Goal: Information Seeking & Learning: Learn about a topic

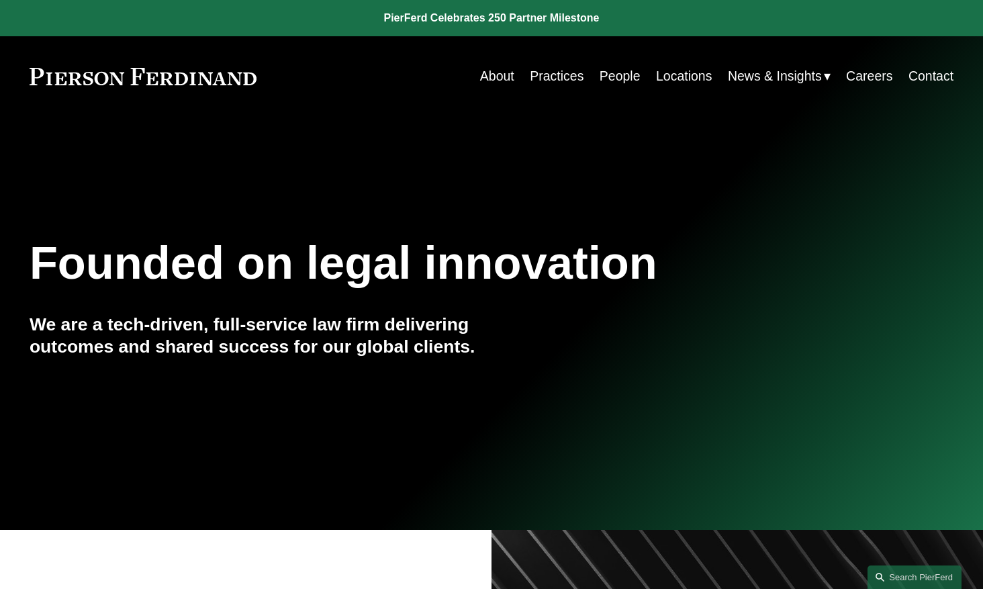
click at [623, 78] on link "People" at bounding box center [620, 76] width 41 height 26
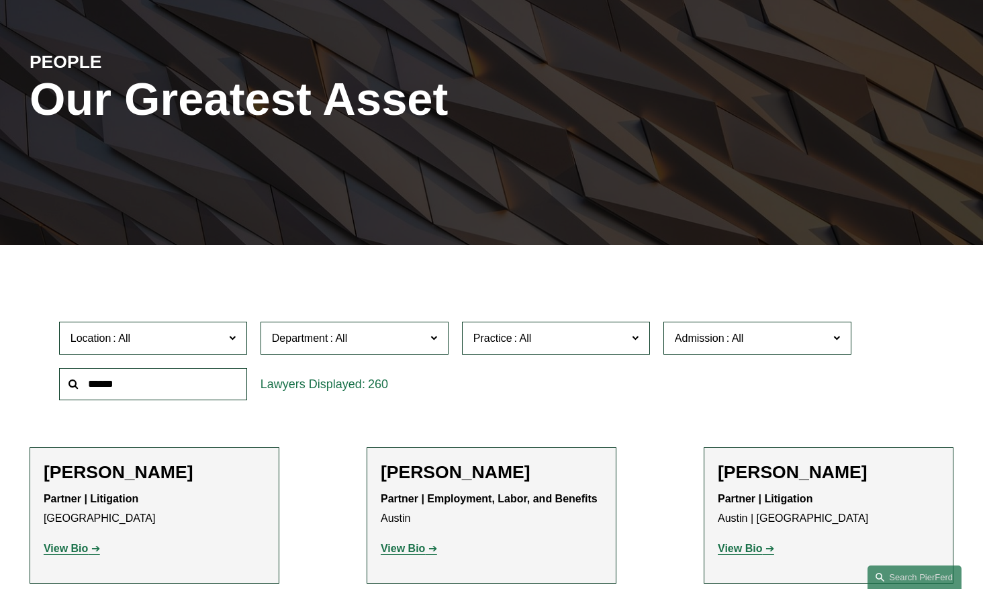
scroll to position [164, 0]
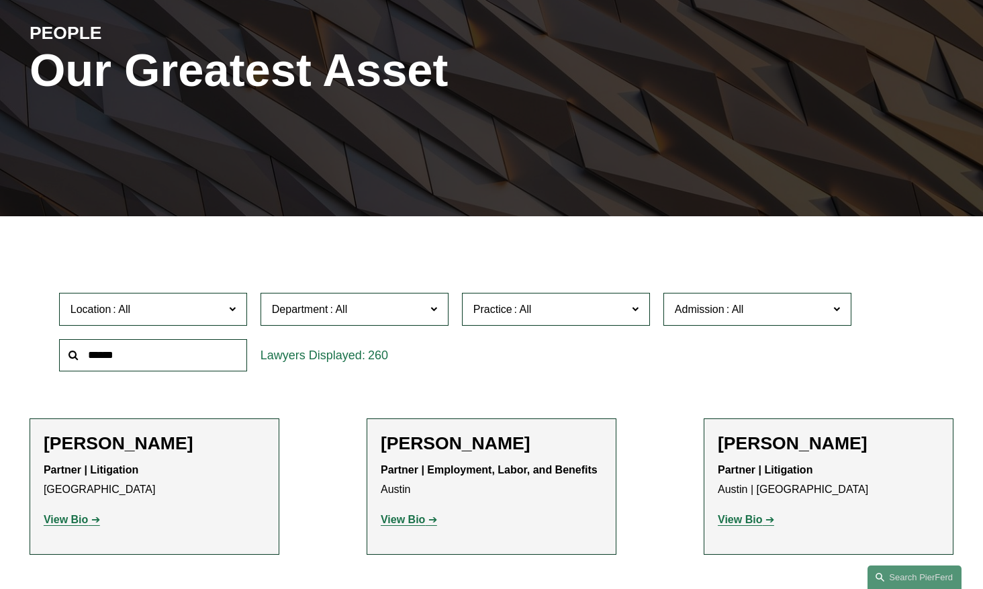
click at [177, 370] on input "text" at bounding box center [153, 355] width 188 height 33
type input "**********"
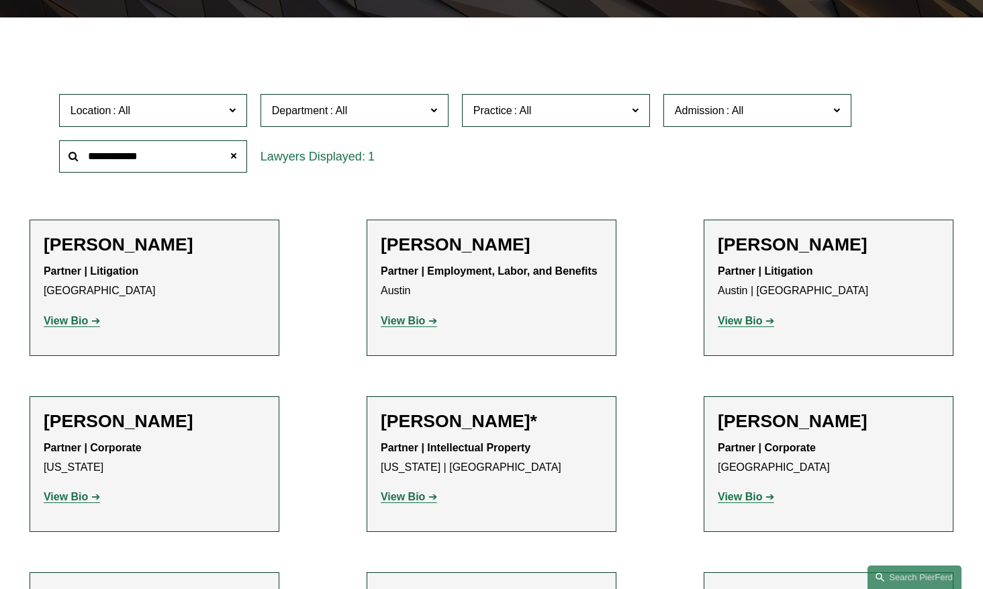
scroll to position [381, 0]
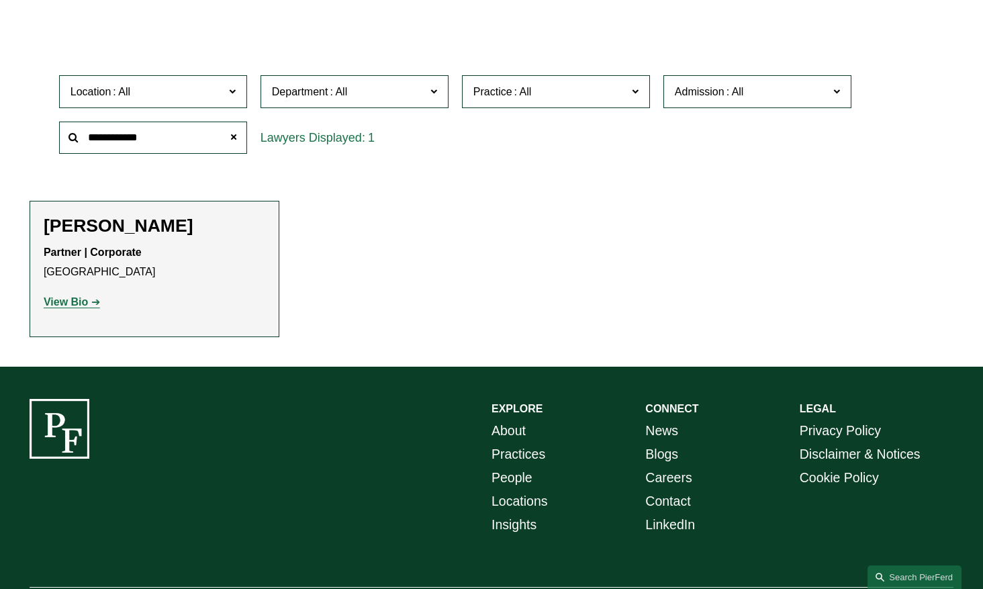
click at [77, 300] on strong "View Bio" at bounding box center [66, 301] width 44 height 11
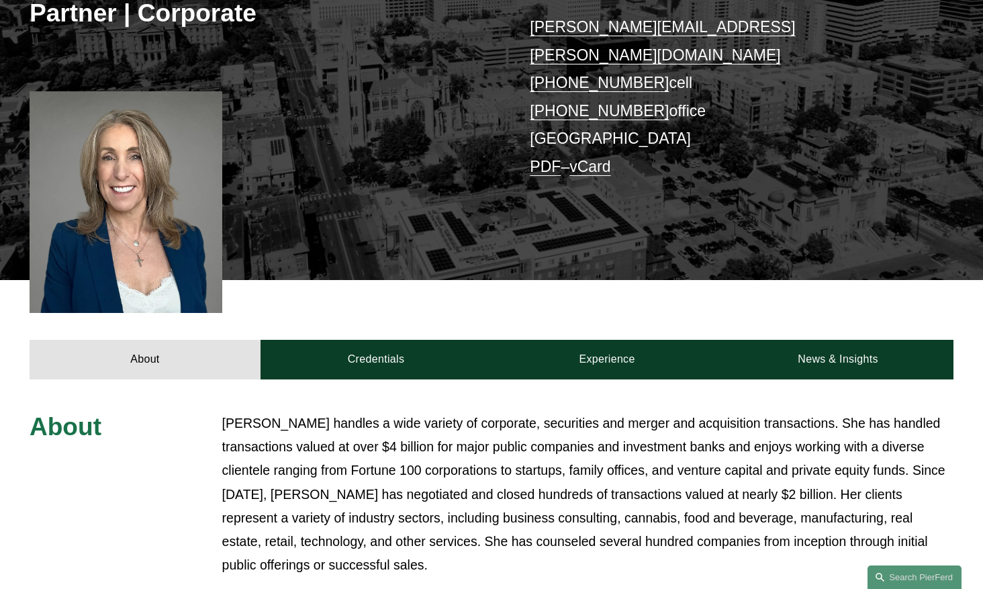
scroll to position [324, 0]
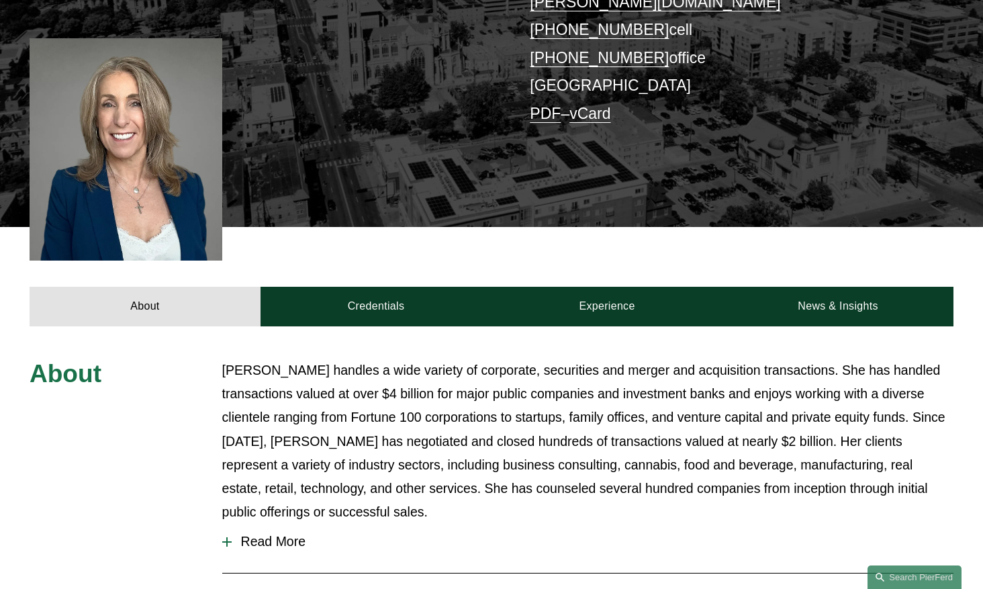
click at [281, 534] on span "Read More" at bounding box center [593, 541] width 723 height 15
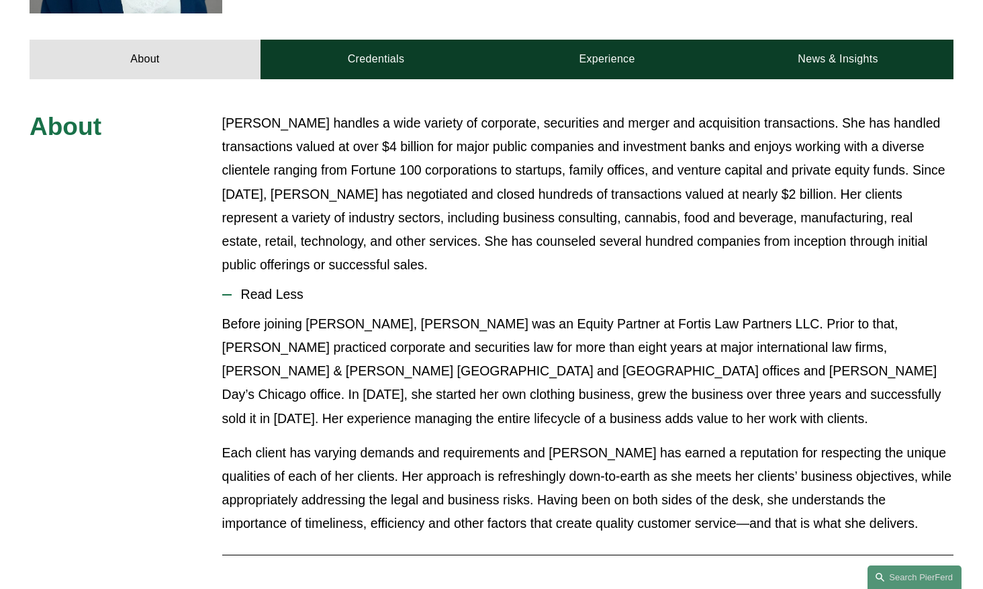
scroll to position [573, 0]
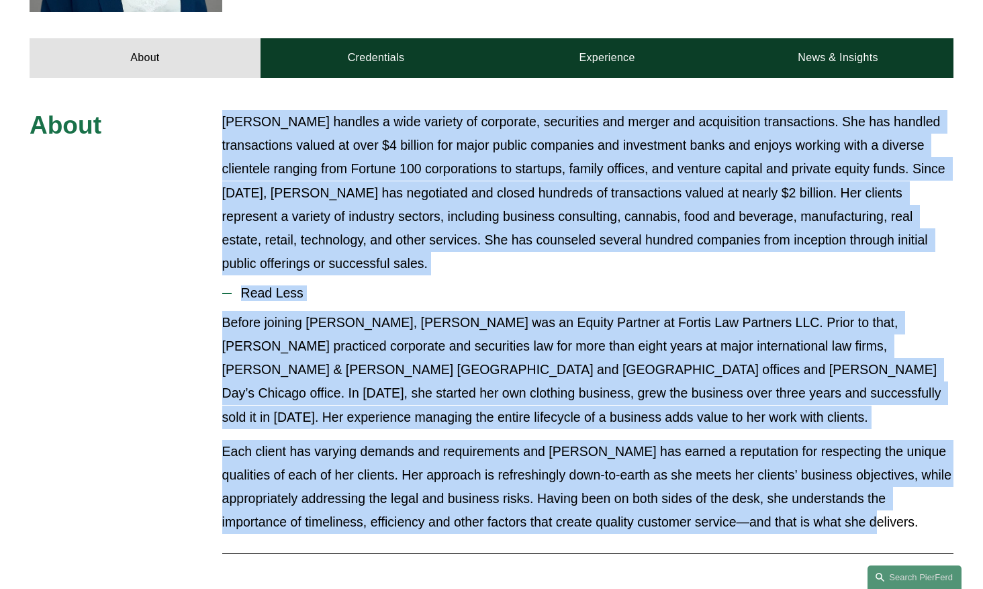
drag, startPoint x: 223, startPoint y: 89, endPoint x: 938, endPoint y: 493, distance: 821.5
click at [938, 493] on div "About Julie Herzog handles a wide variety of corporate, securities and merger a…" at bounding box center [491, 456] width 983 height 692
copy div "Julie Herzog handles a wide variety of corporate, securities and merger and acq…"
click at [300, 195] on p "Julie Herzog handles a wide variety of corporate, securities and merger and acq…" at bounding box center [588, 192] width 732 height 165
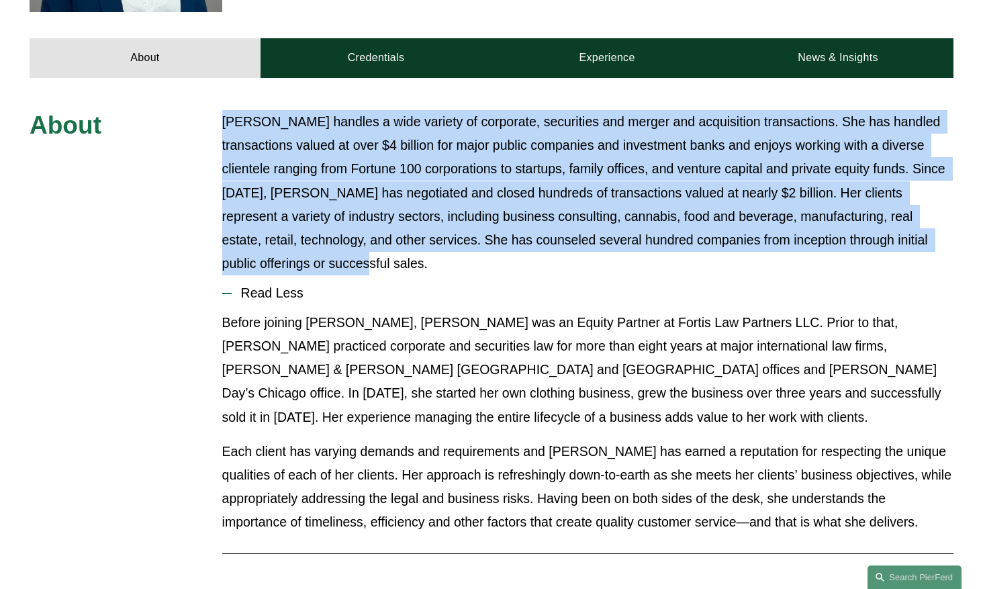
drag, startPoint x: 224, startPoint y: 89, endPoint x: 338, endPoint y: 232, distance: 182.5
click at [338, 232] on p "Julie Herzog handles a wide variety of corporate, securities and merger and acq…" at bounding box center [588, 192] width 732 height 165
copy p "Julie Herzog handles a wide variety of corporate, securities and merger and acq…"
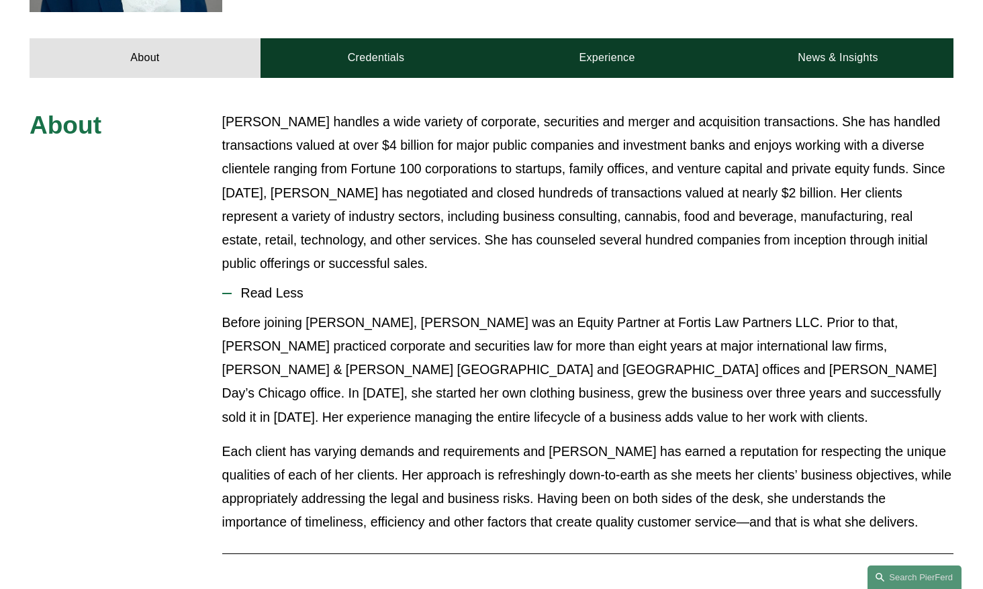
click at [265, 185] on p "Julie Herzog handles a wide variety of corporate, securities and merger and acq…" at bounding box center [588, 192] width 732 height 165
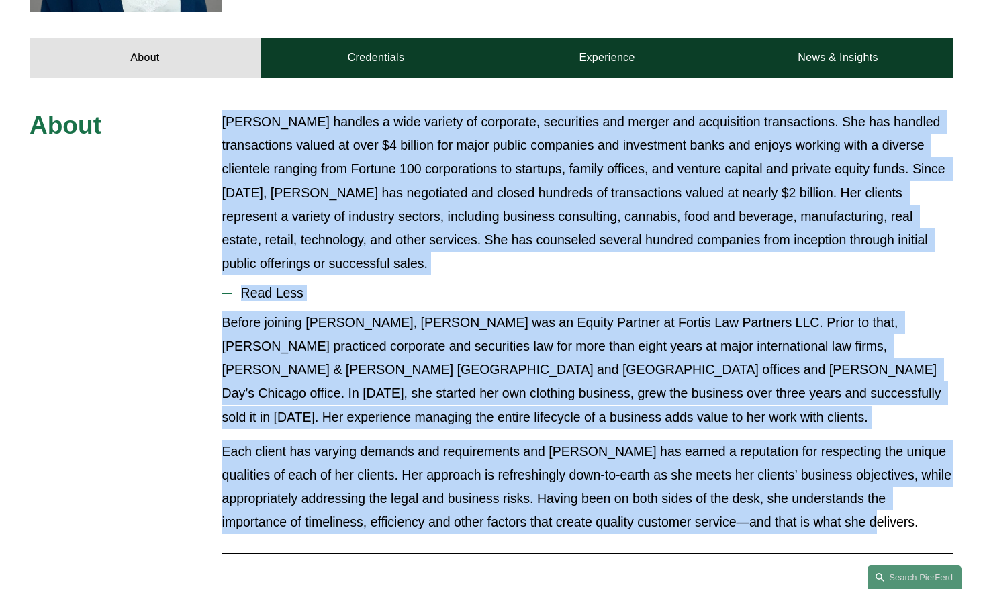
drag, startPoint x: 224, startPoint y: 95, endPoint x: 932, endPoint y: 492, distance: 812.1
click at [932, 492] on div "About Julie Herzog handles a wide variety of corporate, securities and merger a…" at bounding box center [491, 456] width 983 height 692
copy div "Julie Herzog handles a wide variety of corporate, securities and merger and acq…"
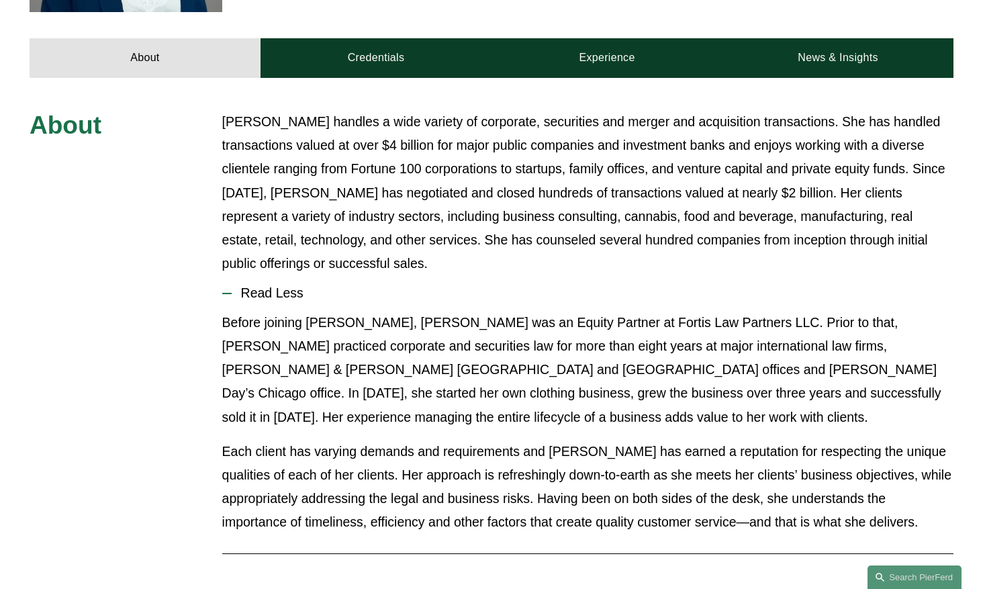
click at [370, 240] on p "Julie Herzog handles a wide variety of corporate, securities and merger and acq…" at bounding box center [588, 192] width 732 height 165
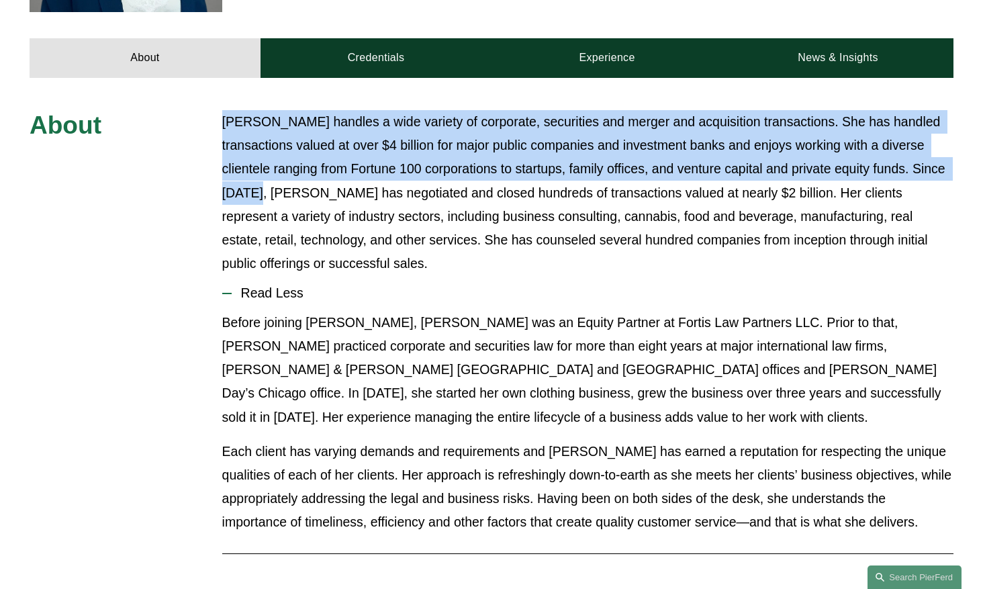
drag, startPoint x: 224, startPoint y: 94, endPoint x: 301, endPoint y: 170, distance: 107.8
click at [301, 167] on p "Julie Herzog handles a wide variety of corporate, securities and merger and acq…" at bounding box center [588, 192] width 732 height 165
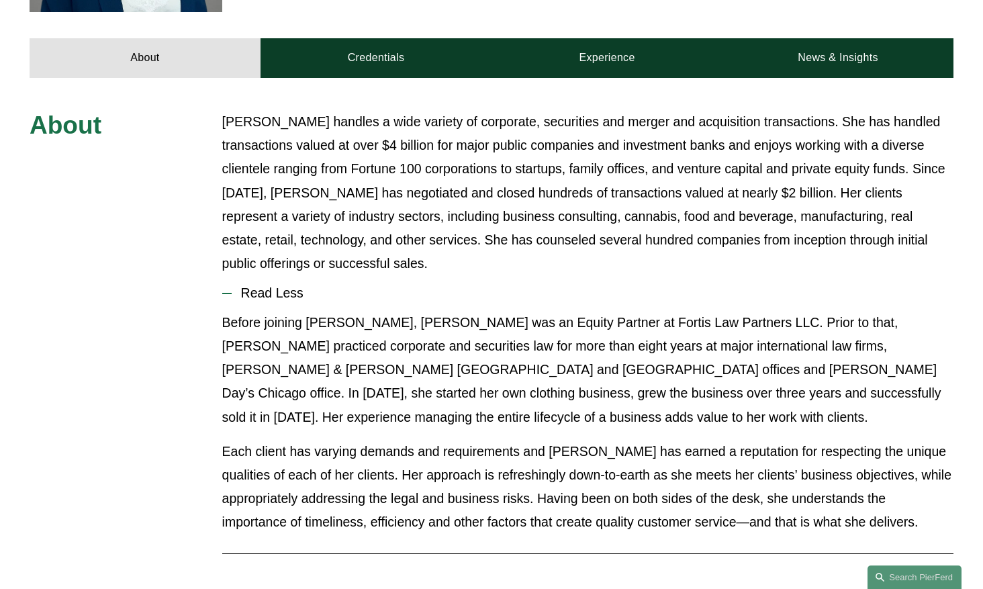
click at [289, 189] on p "Julie Herzog handles a wide variety of corporate, securities and merger and acq…" at bounding box center [588, 192] width 732 height 165
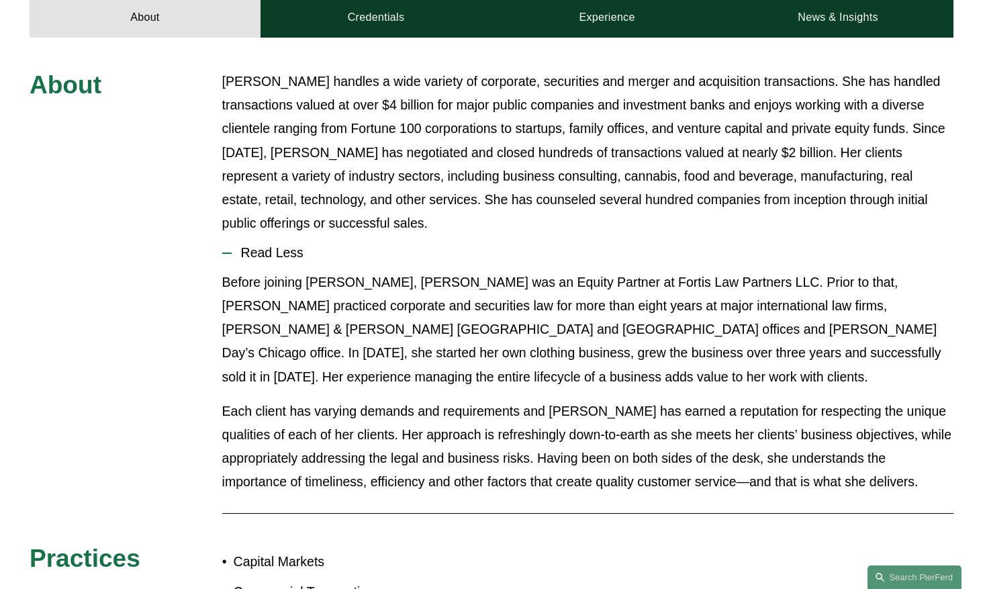
scroll to position [595, 0]
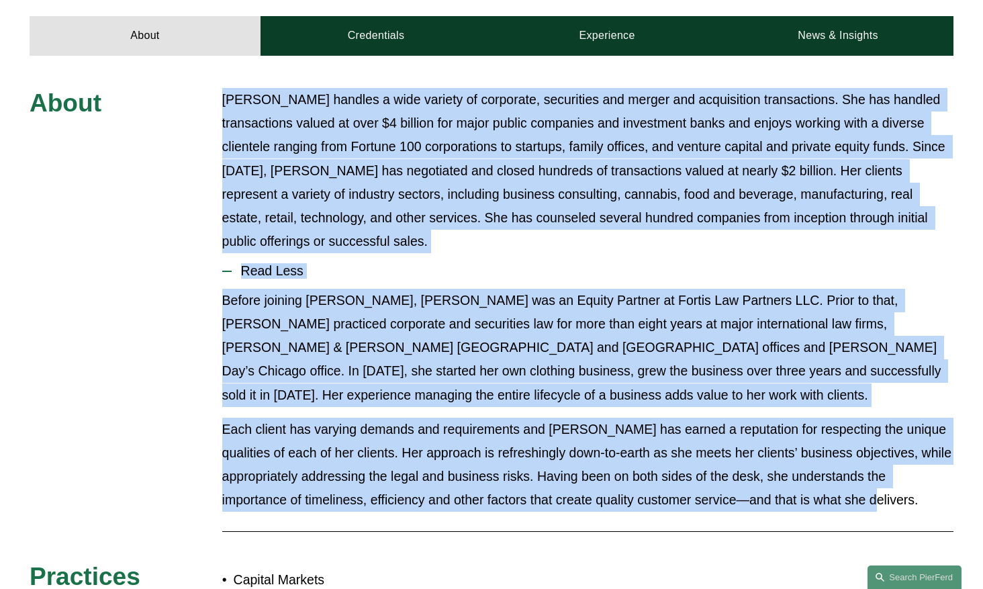
drag, startPoint x: 220, startPoint y: 71, endPoint x: 956, endPoint y: 477, distance: 840.4
click at [956, 477] on div "About Julie Herzog handles a wide variety of corporate, securities and merger a…" at bounding box center [491, 434] width 983 height 692
copy div "Julie Herzog handles a wide variety of corporate, securities and merger and acq…"
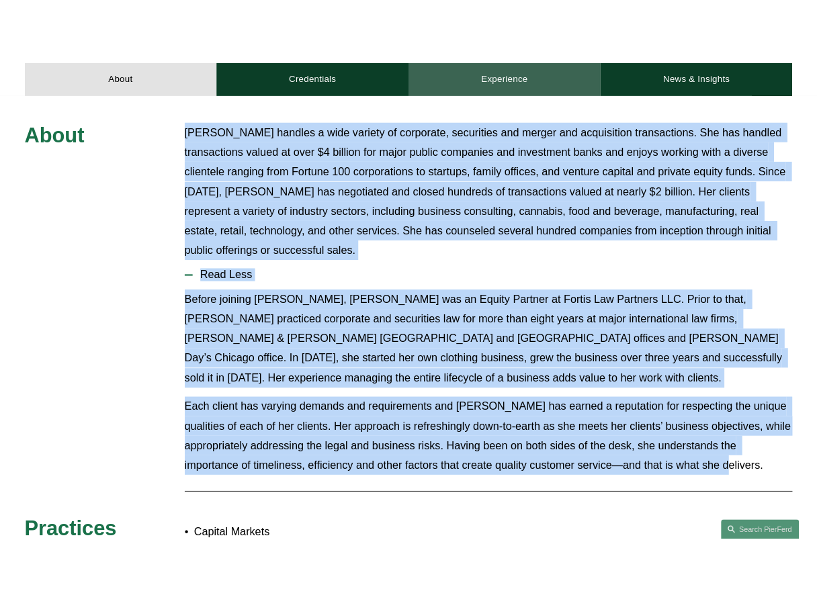
scroll to position [542, 0]
